Goal: Check status: Check status

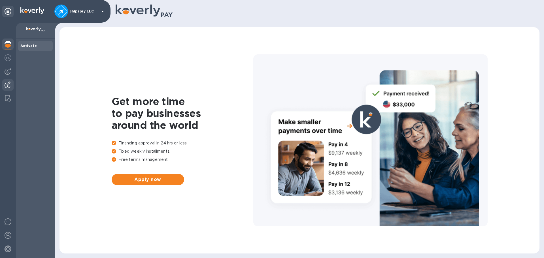
click at [6, 84] on img at bounding box center [8, 85] width 7 height 7
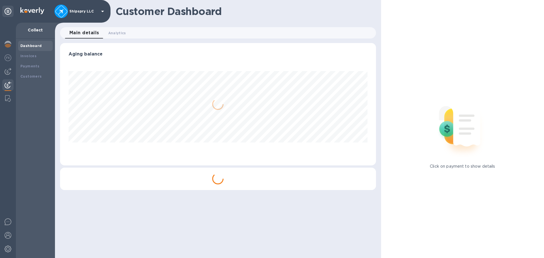
scroll to position [122, 316]
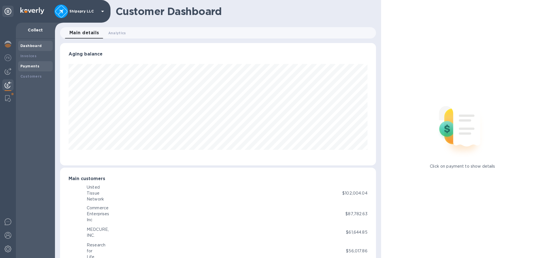
click at [22, 67] on b "Payments" at bounding box center [29, 66] width 19 height 4
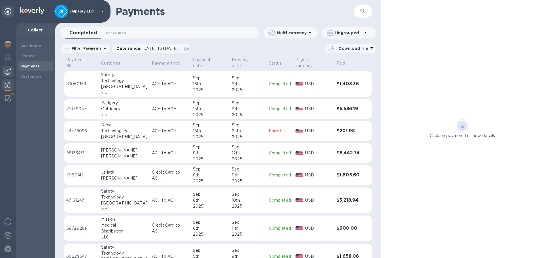
click at [4, 70] on div at bounding box center [7, 71] width 11 height 11
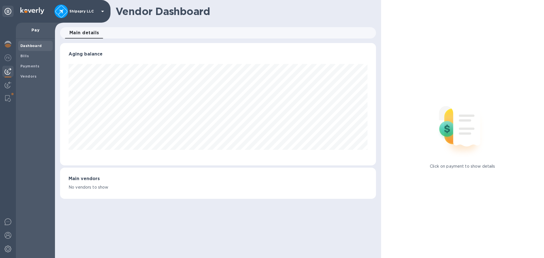
scroll to position [122, 316]
click at [37, 67] on b "Payments" at bounding box center [29, 66] width 19 height 4
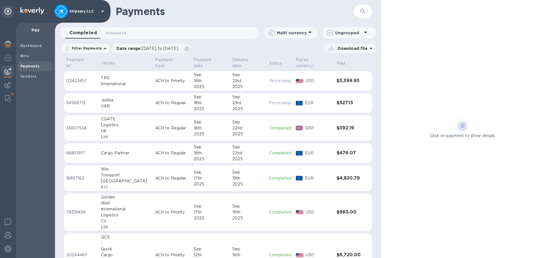
click at [209, 175] on div "17th" at bounding box center [211, 178] width 34 height 6
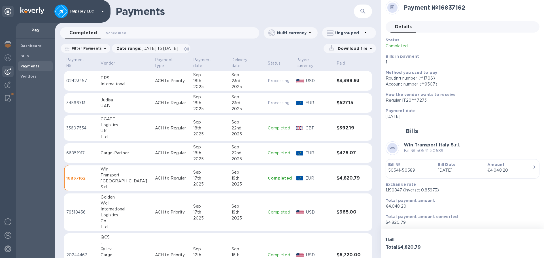
scroll to position [5, 0]
click at [476, 169] on p "[DATE]" at bounding box center [460, 169] width 45 height 6
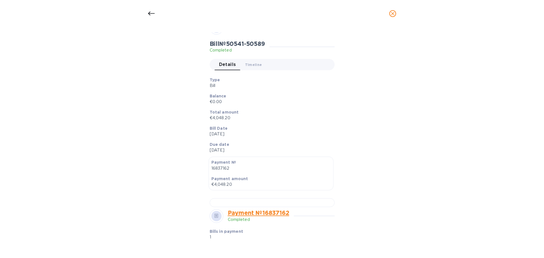
scroll to position [0, 0]
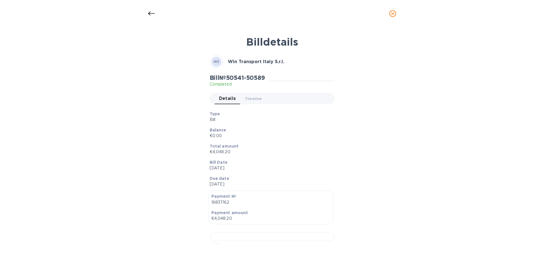
click at [392, 14] on icon "close" at bounding box center [392, 13] width 3 height 3
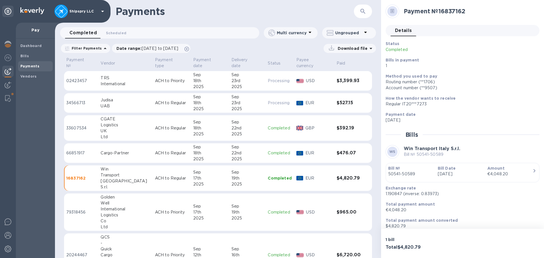
click at [461, 172] on p "[DATE]" at bounding box center [460, 174] width 45 height 6
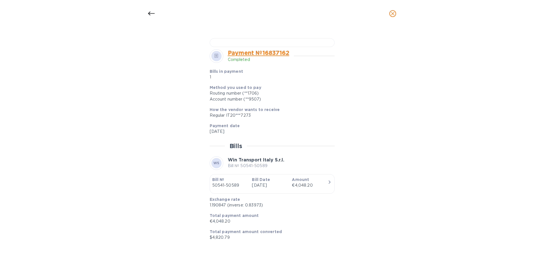
scroll to position [346, 0]
click at [396, 14] on span "close" at bounding box center [392, 13] width 7 height 7
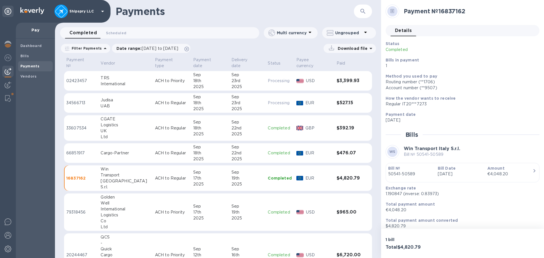
scroll to position [171, 0]
click at [10, 84] on img at bounding box center [8, 85] width 7 height 7
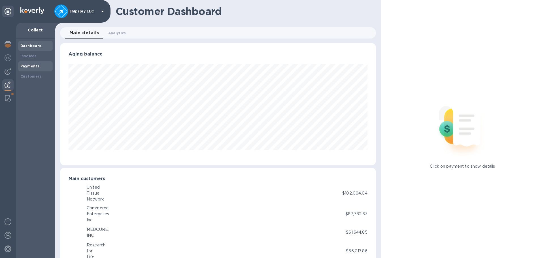
scroll to position [283105, 282914]
click at [35, 63] on div "Payments" at bounding box center [35, 66] width 30 height 6
